Goal: Contribute content: Add original content to the website for others to see

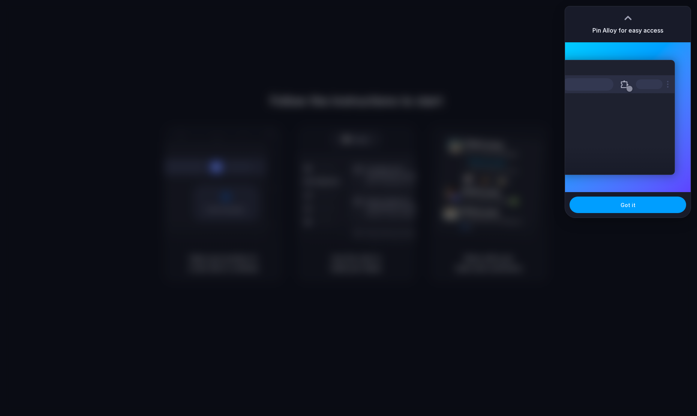
click at [624, 205] on span "Got it" at bounding box center [627, 205] width 15 height 8
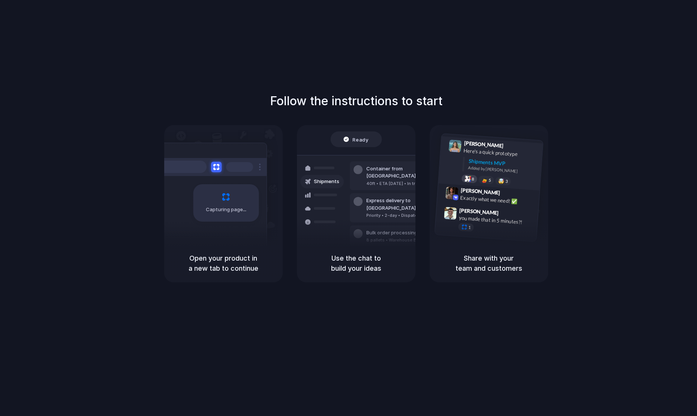
click at [466, 180] on div at bounding box center [467, 179] width 6 height 6
click at [515, 204] on div "Exactly what we need! ✅" at bounding box center [497, 200] width 75 height 13
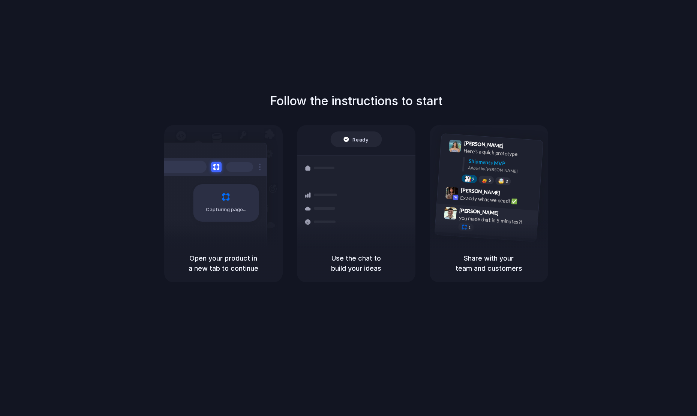
click at [525, 222] on div "you made that in 5 minutes?!" at bounding box center [495, 220] width 75 height 13
click at [509, 255] on h5 "Share with your team and customers" at bounding box center [489, 263] width 100 height 20
click at [380, 146] on div "Freight Shipments v1" at bounding box center [356, 142] width 95 height 10
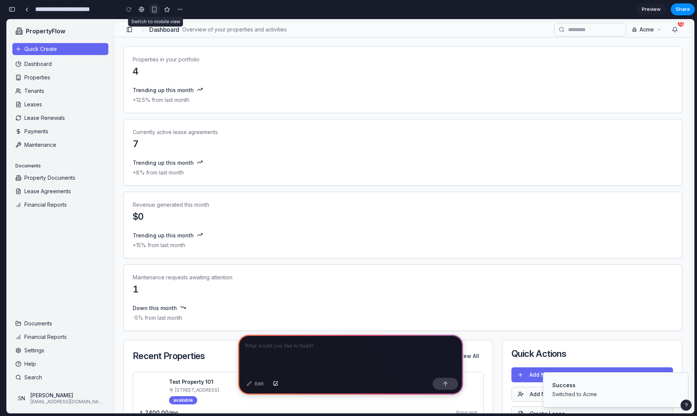
click at [154, 8] on div "button" at bounding box center [154, 9] width 6 height 6
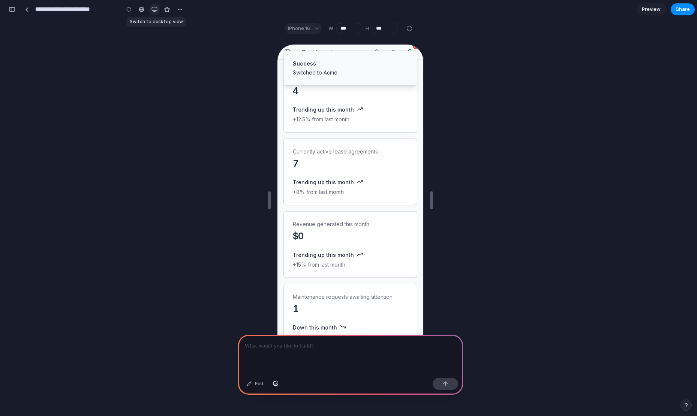
click at [154, 8] on div "button" at bounding box center [154, 9] width 6 height 6
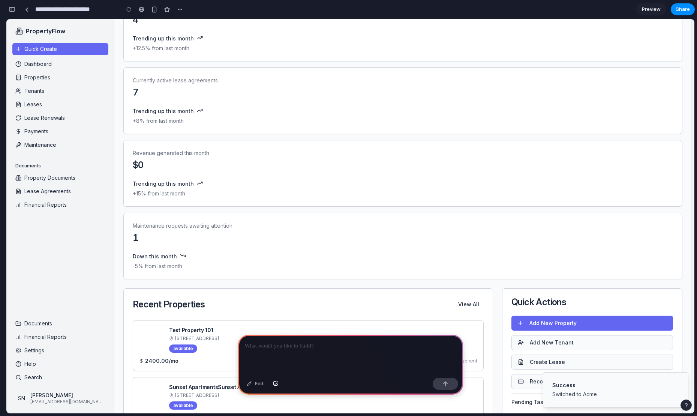
scroll to position [120, 0]
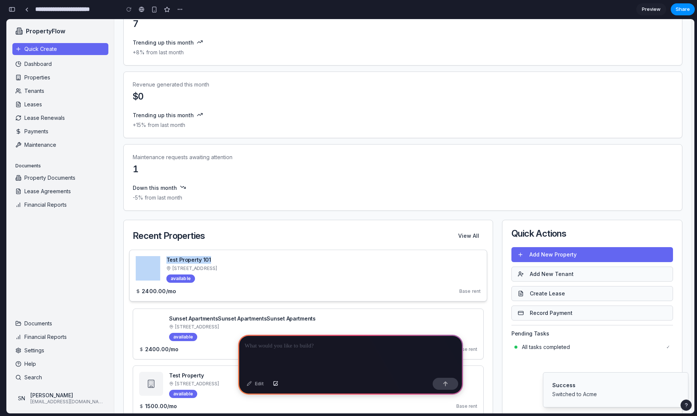
drag, startPoint x: 376, startPoint y: 247, endPoint x: 289, endPoint y: 265, distance: 89.5
click at [289, 265] on div "Recent Properties View All Test Property 101 123 Test St, Testville available 2…" at bounding box center [308, 323] width 370 height 206
click at [268, 228] on div "Recent Properties View All" at bounding box center [308, 235] width 369 height 31
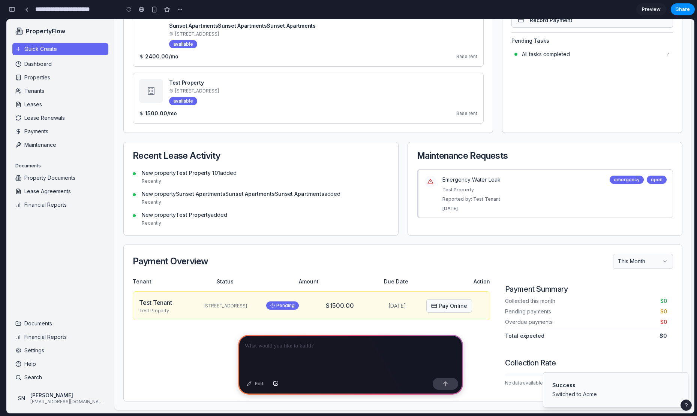
scroll to position [0, 0]
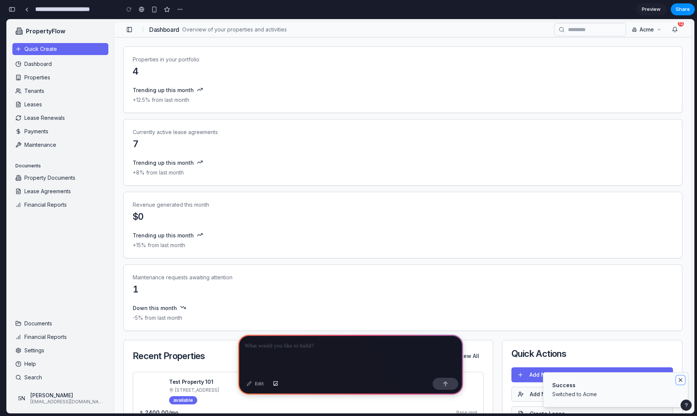
click at [681, 381] on icon "Notifications (F8)" at bounding box center [680, 380] width 3 height 3
click at [680, 380] on icon "Notifications (F8)" at bounding box center [680, 380] width 3 height 3
click at [346, 354] on div at bounding box center [350, 355] width 225 height 40
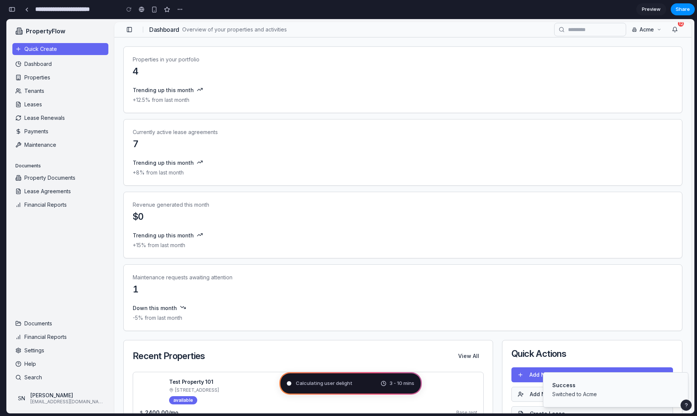
type input "**********"
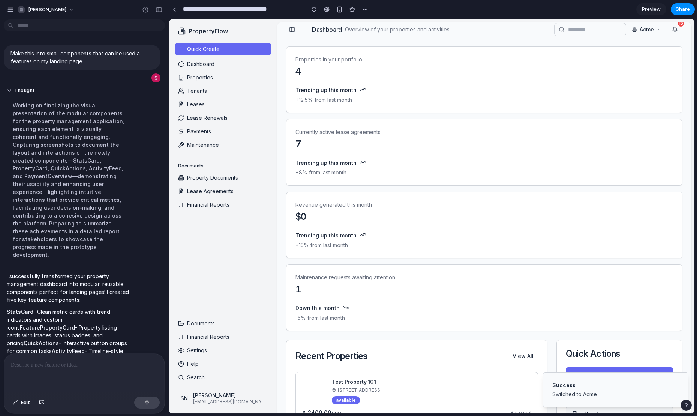
scroll to position [61, 0]
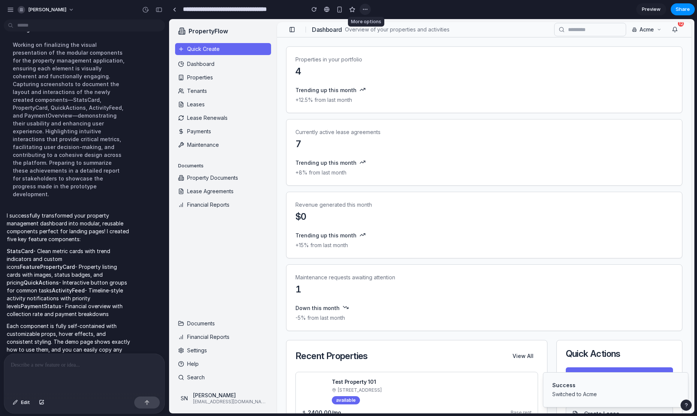
click at [366, 7] on div "button" at bounding box center [365, 9] width 6 height 6
click at [366, 7] on div "Duplicate Delete" at bounding box center [348, 208] width 697 height 416
click at [653, 11] on span "Preview" at bounding box center [651, 9] width 19 height 7
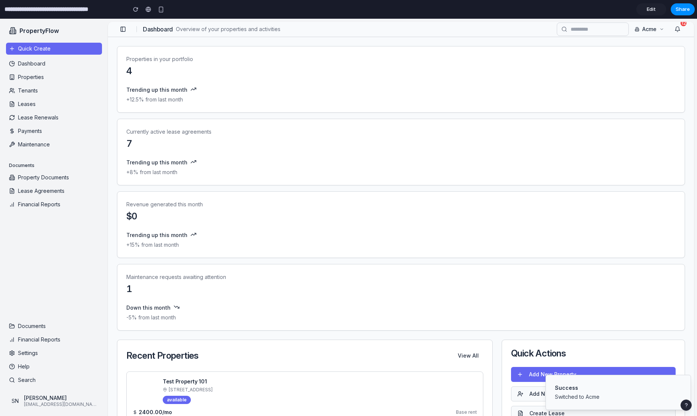
click at [653, 11] on span "Edit" at bounding box center [651, 9] width 9 height 7
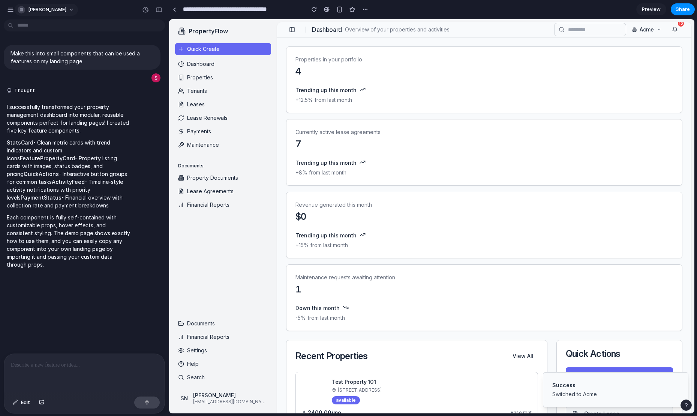
click at [60, 8] on span "salvatore-noto" at bounding box center [47, 9] width 38 height 7
click at [87, 95] on span "Forest" at bounding box center [90, 98] width 15 height 7
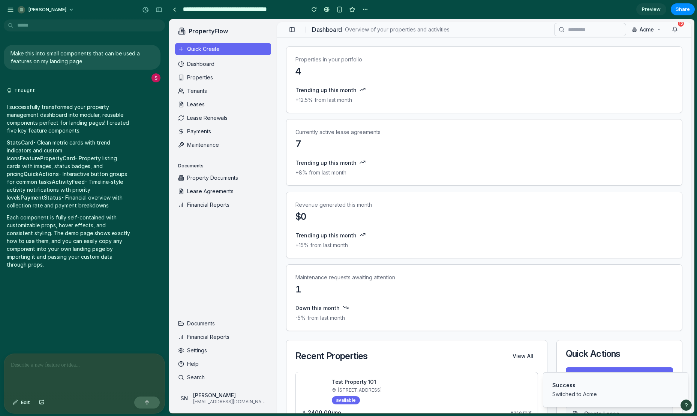
click at [47, 2] on div "salvatore-noto" at bounding box center [84, 9] width 169 height 18
click at [47, 6] on span "salvatore-noto" at bounding box center [47, 9] width 38 height 7
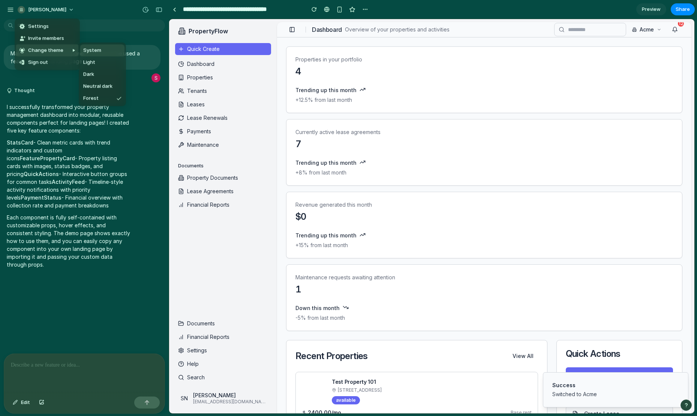
click at [90, 48] on span "System" at bounding box center [92, 50] width 18 height 7
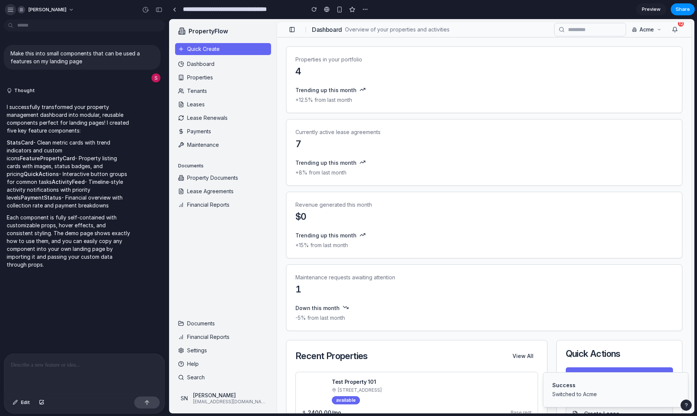
click at [10, 10] on div "button" at bounding box center [10, 9] width 7 height 7
